Goal: Use online tool/utility: Use online tool/utility

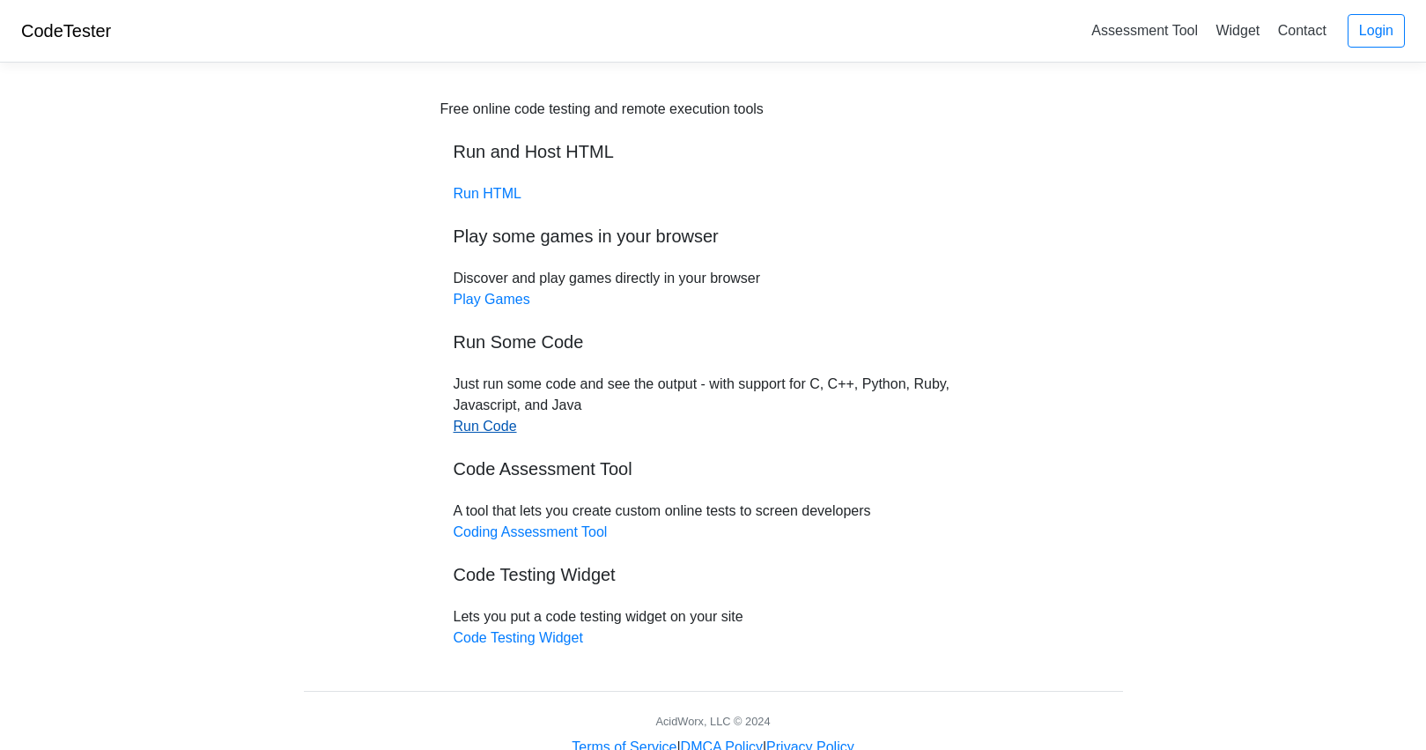
click at [479, 423] on link "Run Code" at bounding box center [485, 426] width 63 height 15
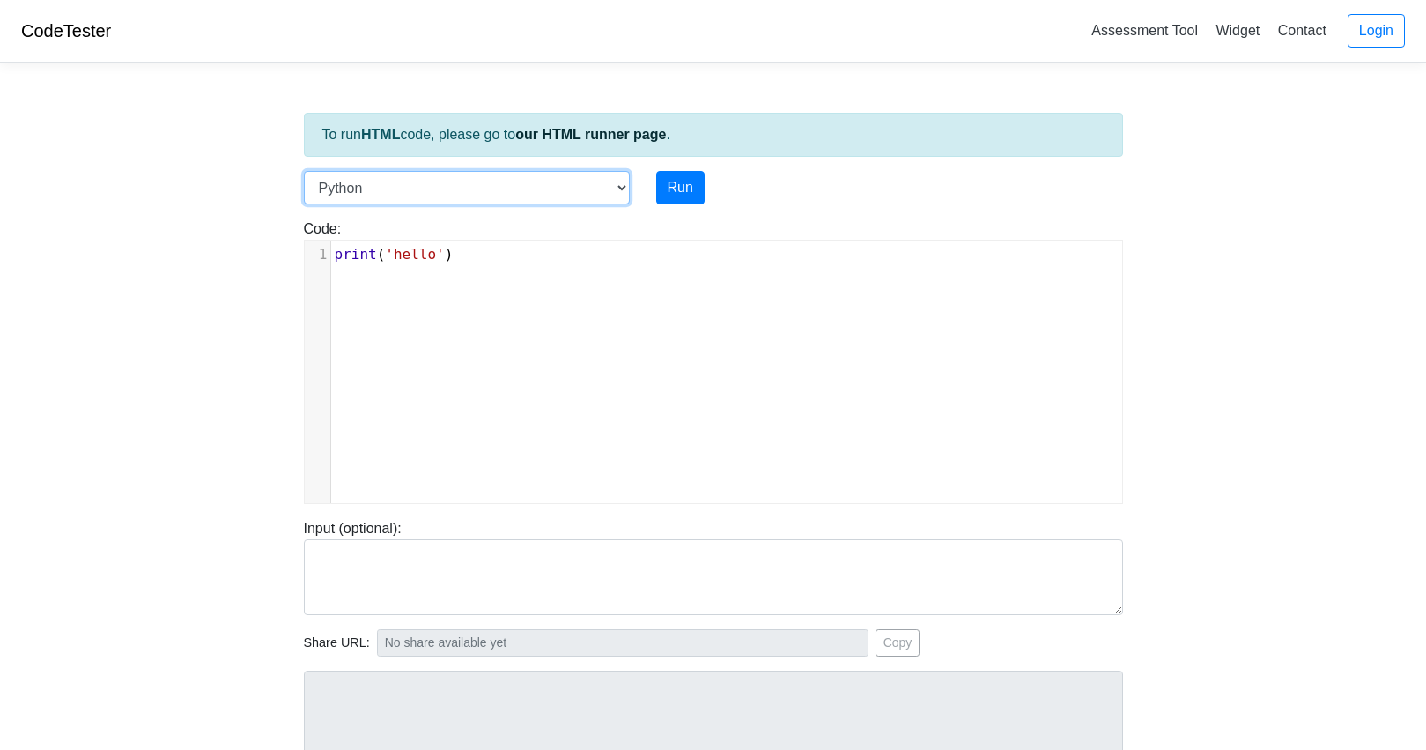
click at [624, 188] on select "C C++ Go Java Javascript Python Ruby" at bounding box center [467, 187] width 326 height 33
select select "c"
click at [304, 171] on select "C C++ Go Java Javascript Python Ruby" at bounding box center [467, 187] width 326 height 33
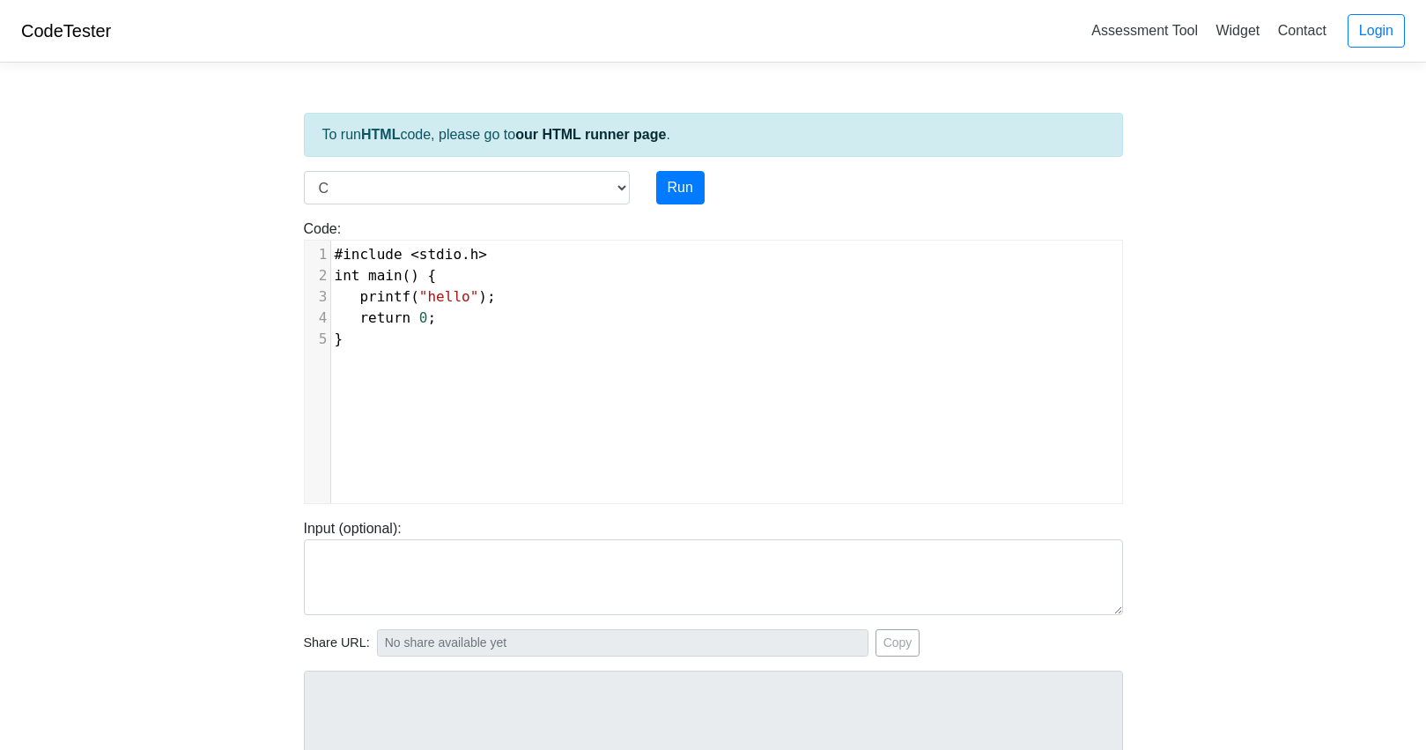
scroll to position [7, 0]
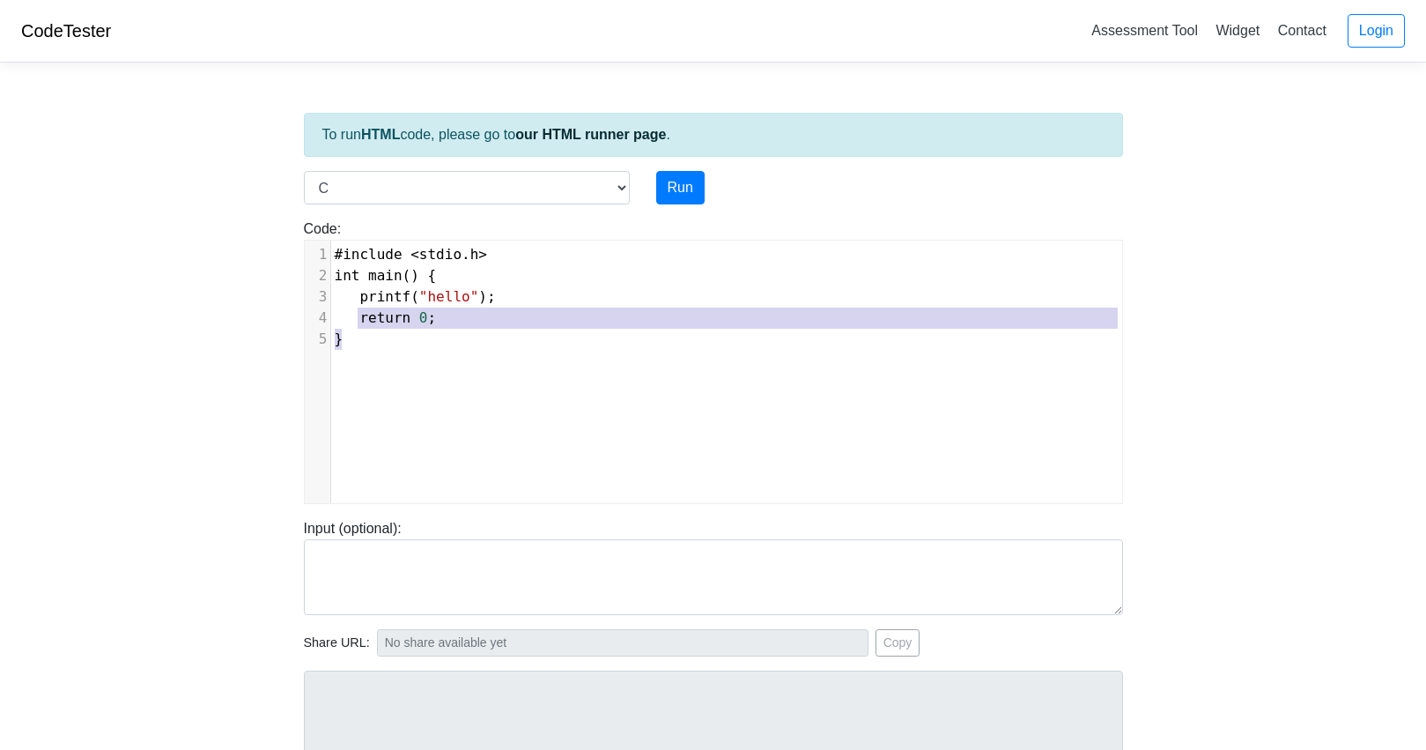
type textarea "#include <stdio.h> int main() { printf("hello"); return 0; }"
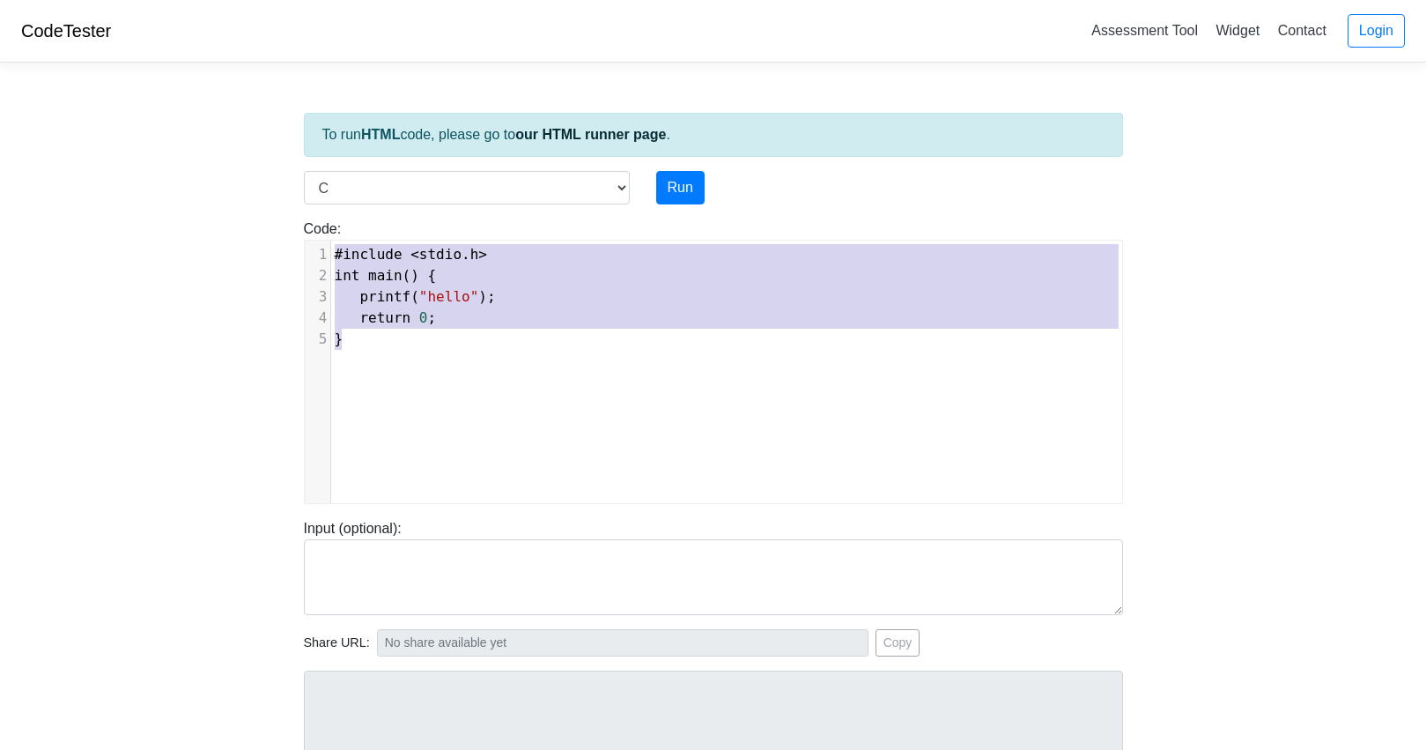
drag, startPoint x: 465, startPoint y: 342, endPoint x: 292, endPoint y: 222, distance: 210.9
click at [292, 222] on div "Code: #include <stdio.h> int main() { printf("hello"); return 0; } #include <st…" at bounding box center [714, 361] width 846 height 285
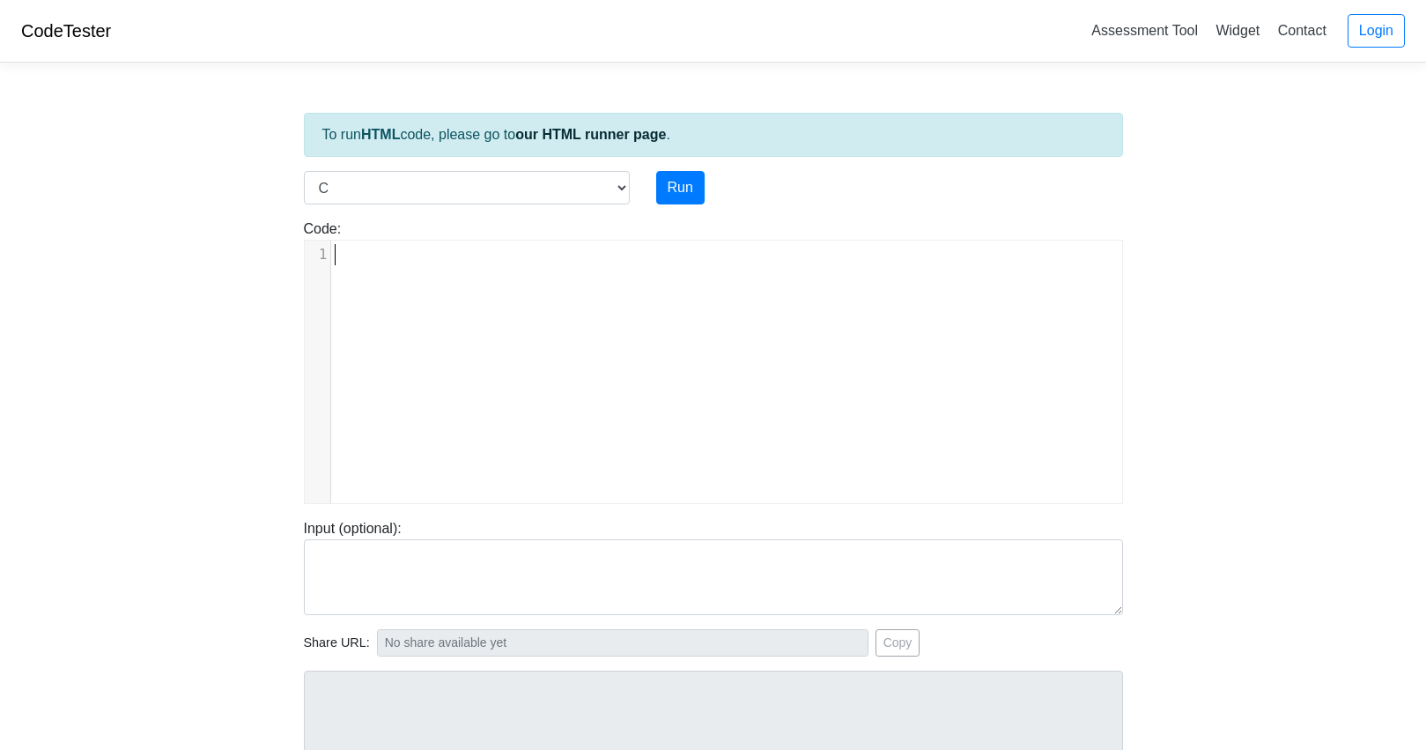
type textarea "​"
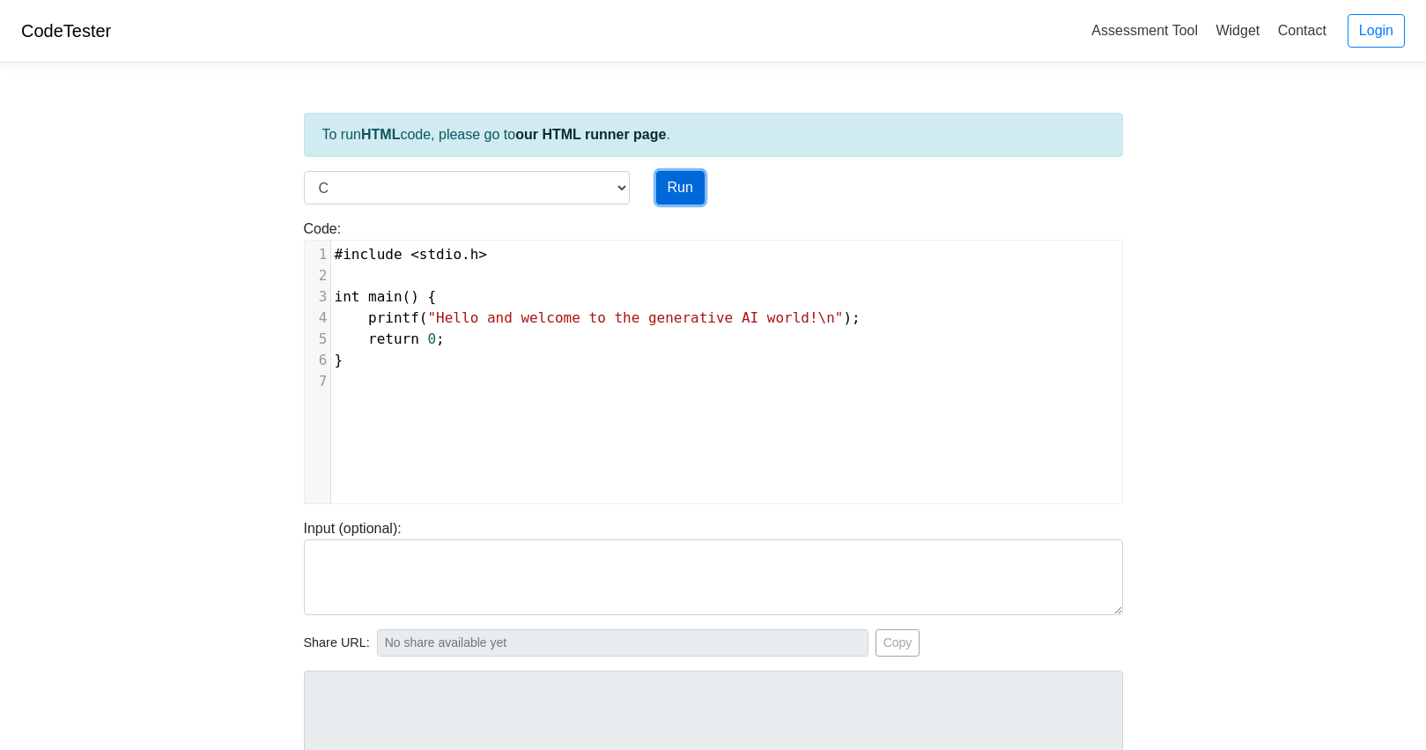
click at [685, 188] on button "Run" at bounding box center [680, 187] width 48 height 33
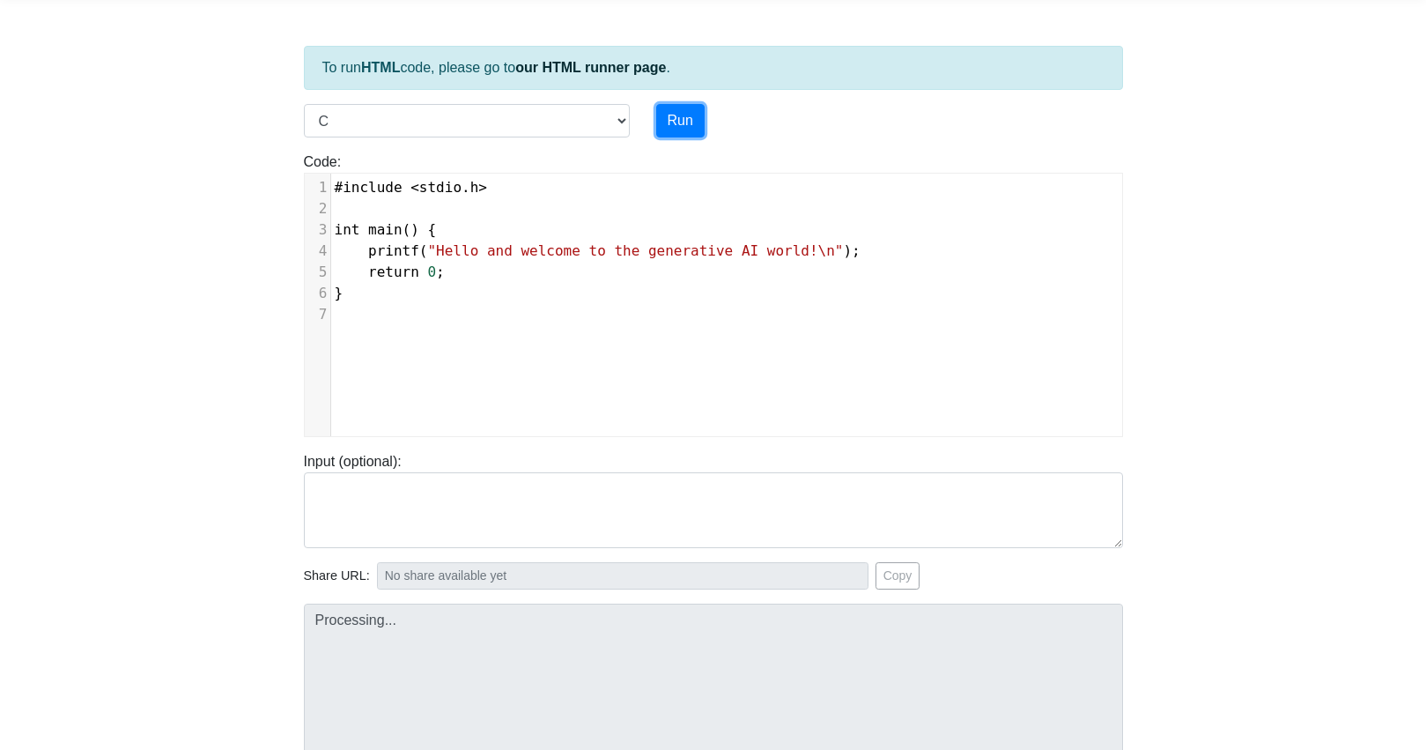
type input "[URL][DOMAIN_NAME]"
type textarea "Stdout: Hello and welcome to the generative AI world!"
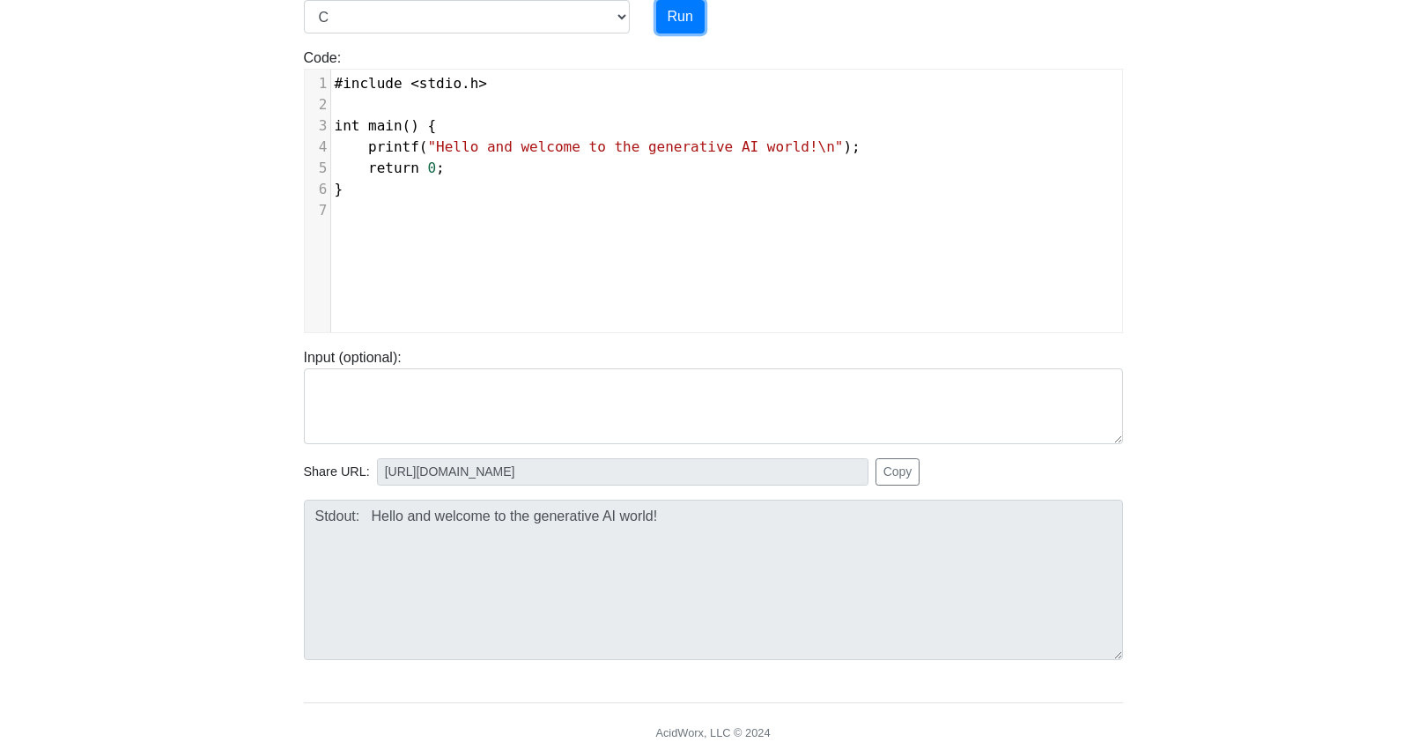
scroll to position [176, 0]
